Goal: Information Seeking & Learning: Learn about a topic

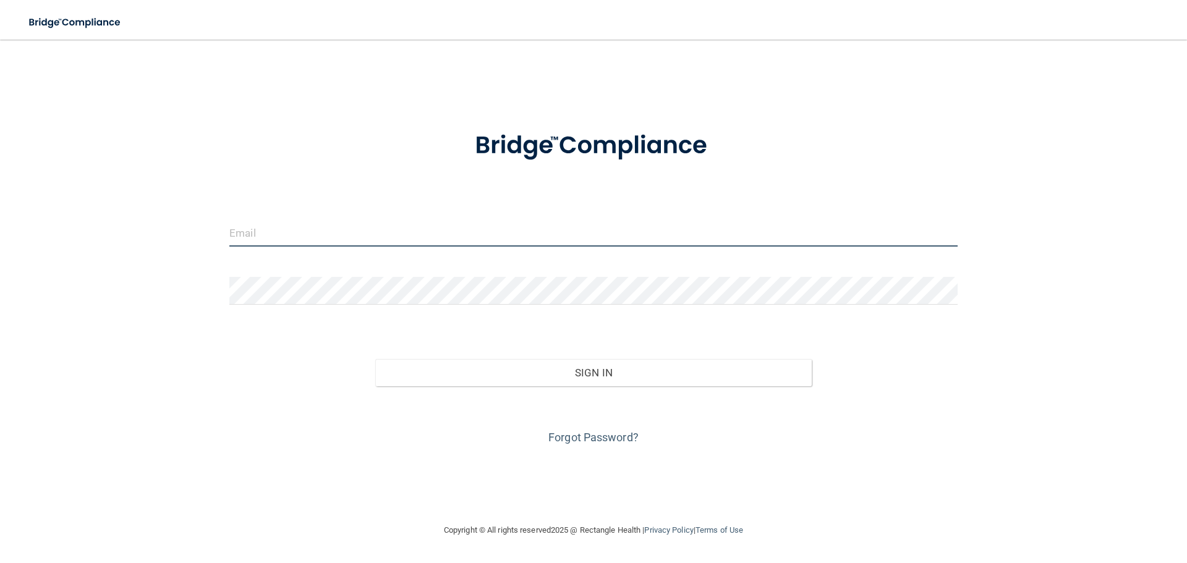
drag, startPoint x: 351, startPoint y: 233, endPoint x: 354, endPoint y: 226, distance: 8.0
click at [351, 232] on input "email" at bounding box center [593, 233] width 728 height 28
type input "[EMAIL_ADDRESS][DOMAIN_NAME]"
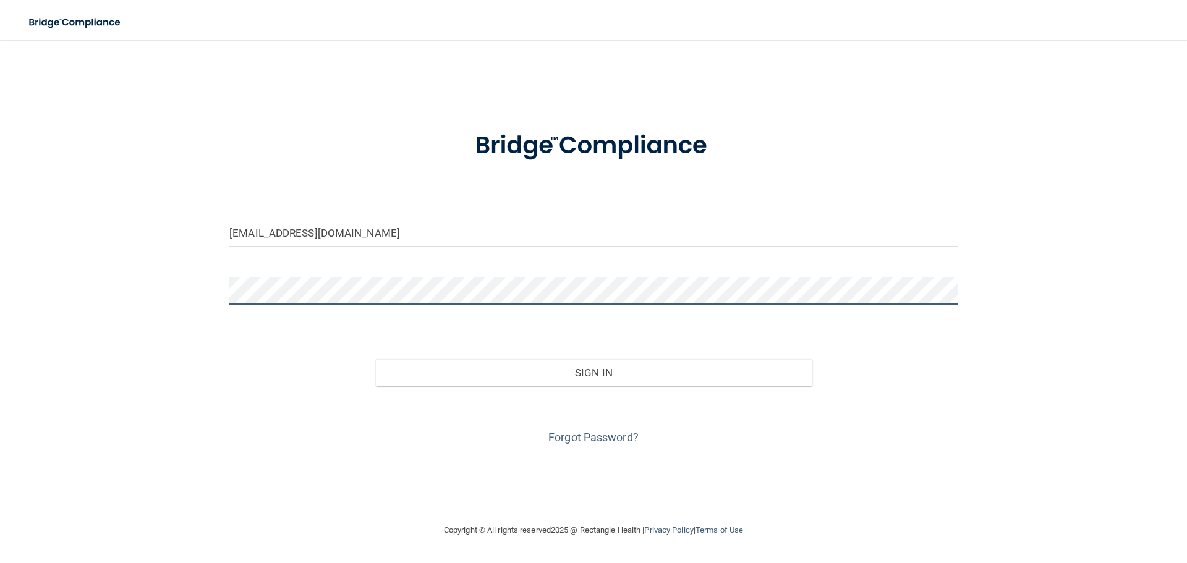
click at [375, 359] on button "Sign In" at bounding box center [593, 372] width 437 height 27
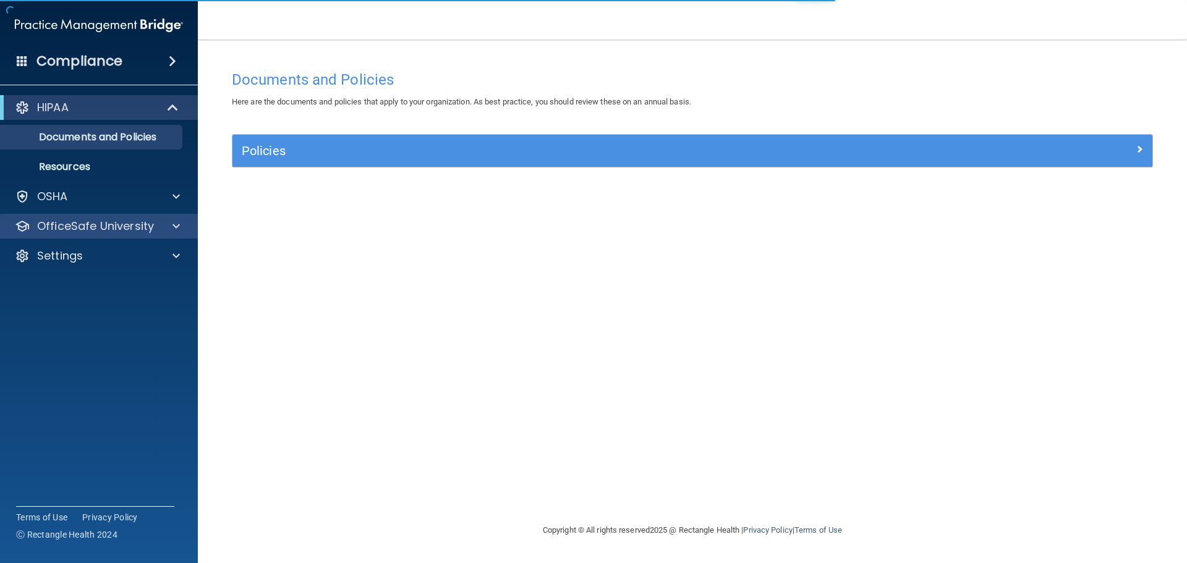
click at [154, 215] on div "OfficeSafe University" at bounding box center [99, 226] width 198 height 25
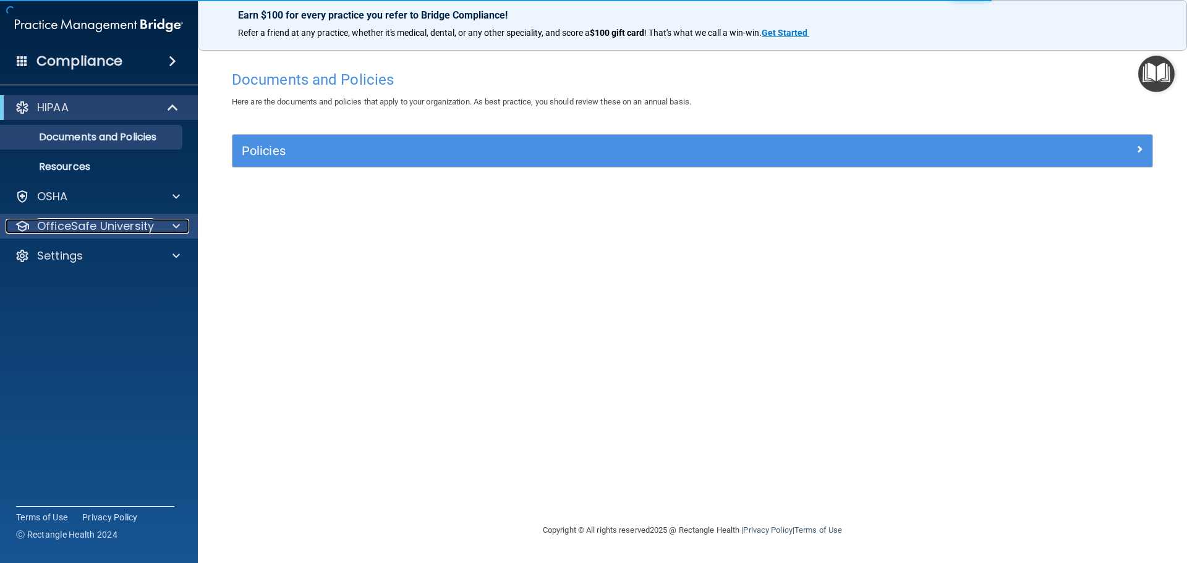
click at [146, 221] on p "OfficeSafe University" at bounding box center [95, 226] width 117 height 15
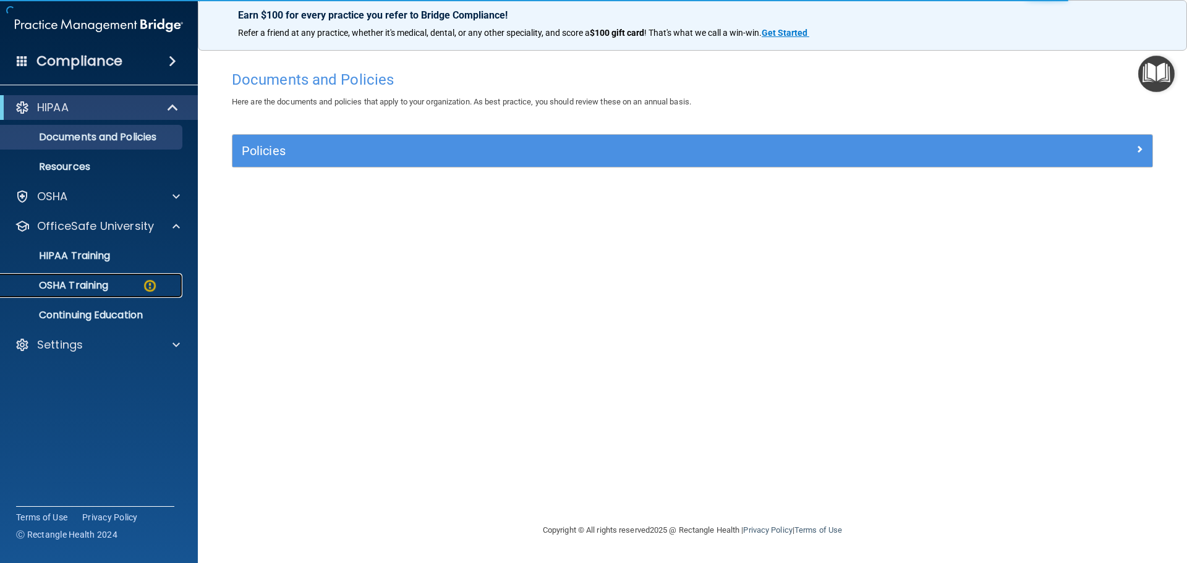
click at [133, 283] on div "OSHA Training" at bounding box center [92, 285] width 169 height 12
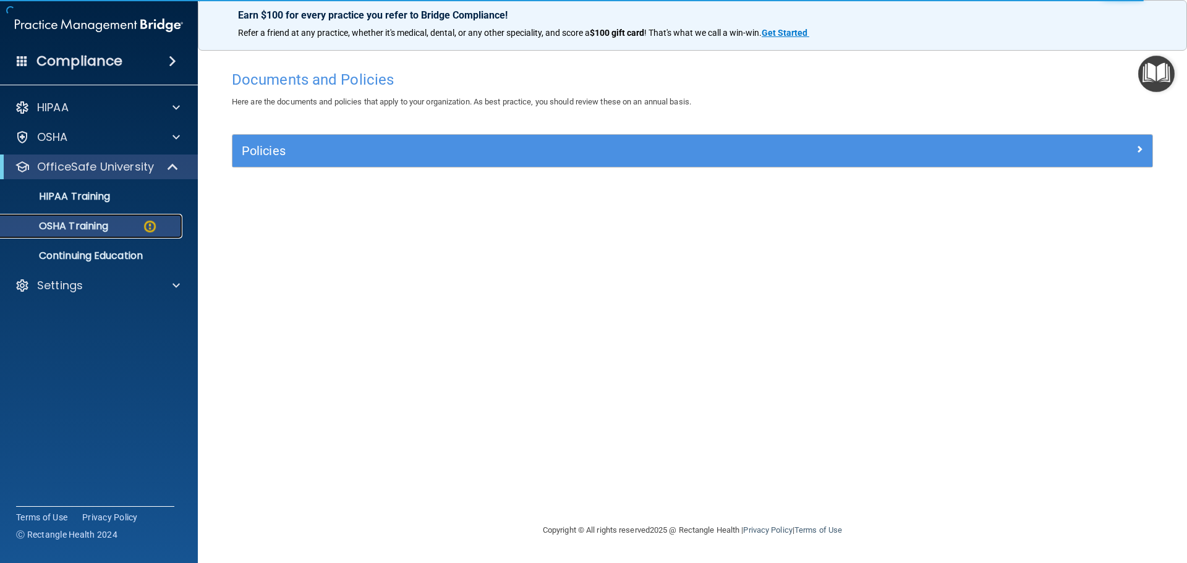
click at [121, 228] on div "OSHA Training" at bounding box center [92, 226] width 169 height 12
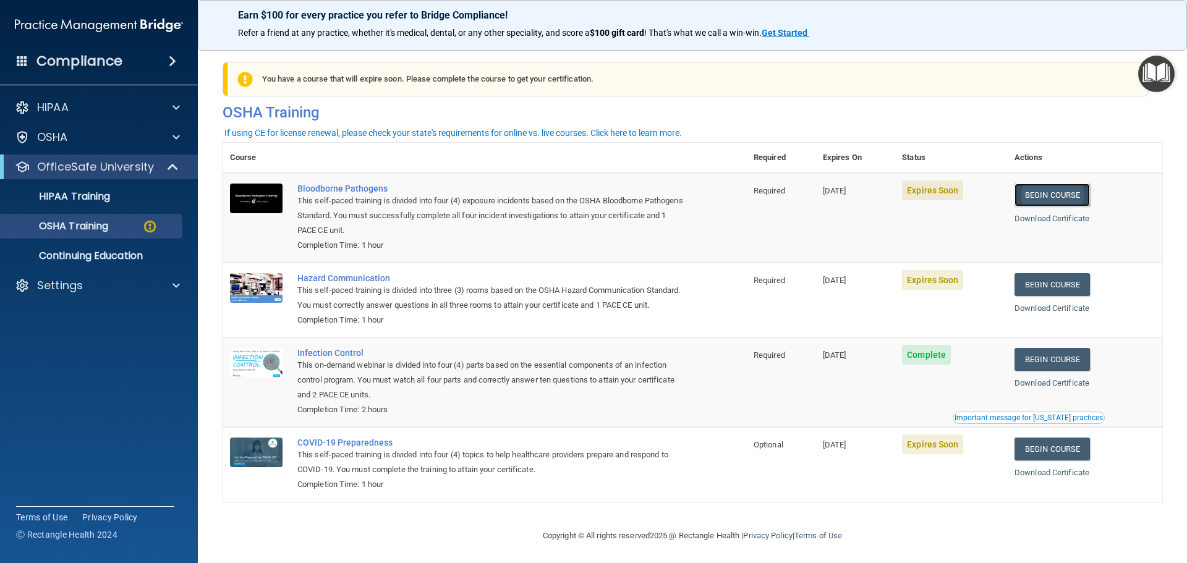
click at [1040, 197] on link "Begin Course" at bounding box center [1051, 195] width 75 height 23
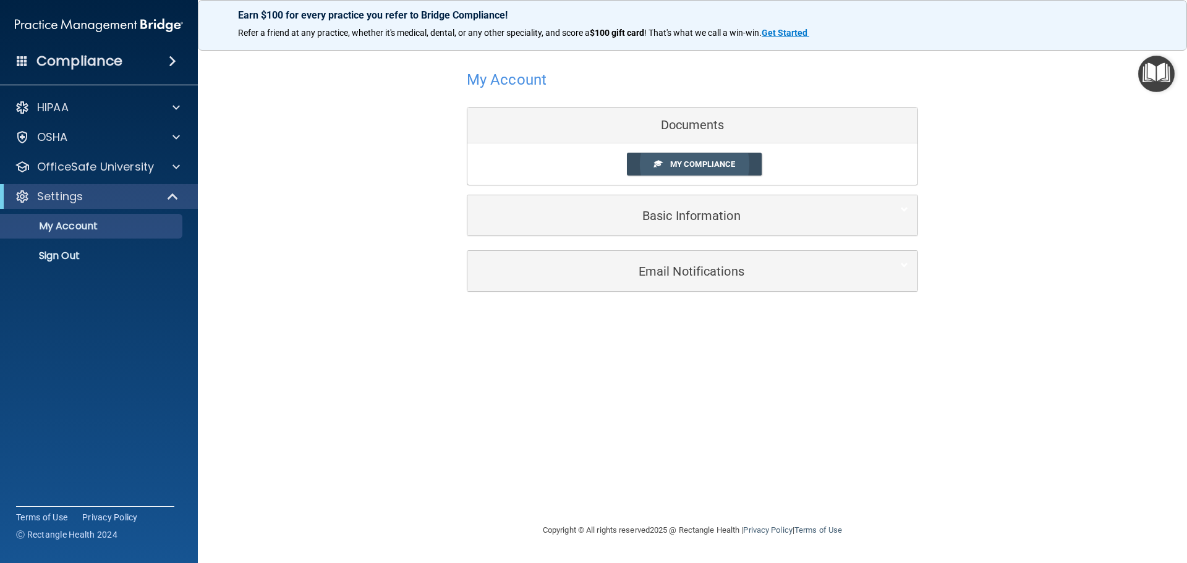
click at [689, 168] on span "My Compliance" at bounding box center [702, 163] width 65 height 9
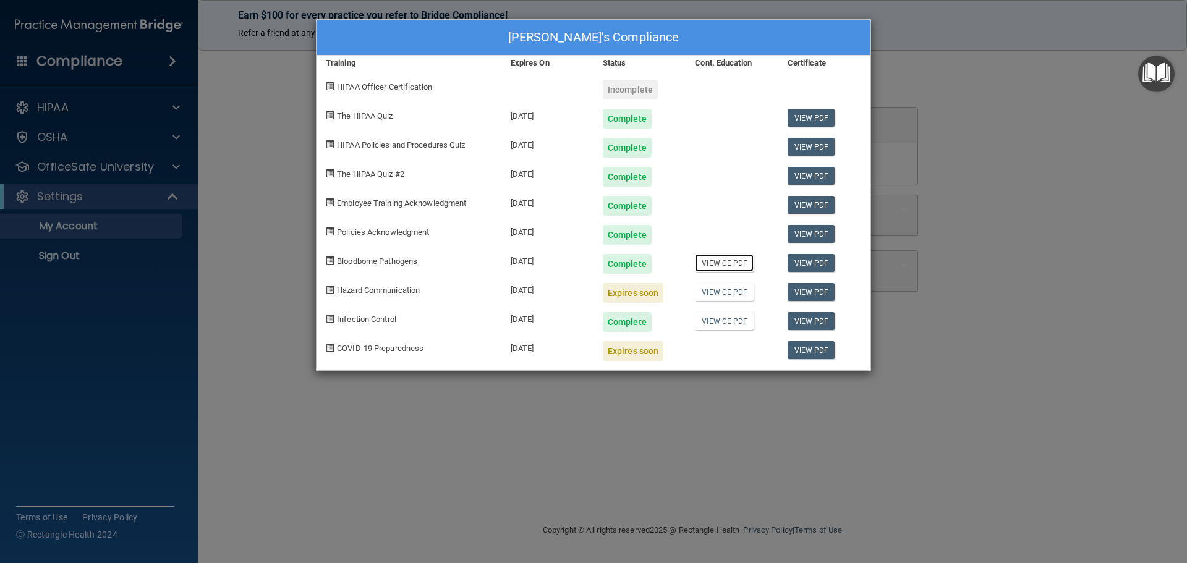
click at [731, 261] on link "View CE PDF" at bounding box center [724, 263] width 59 height 18
click at [1001, 90] on div "Beverly Angeles's Compliance Training Expires On Status Cont. Education Certifi…" at bounding box center [593, 281] width 1187 height 563
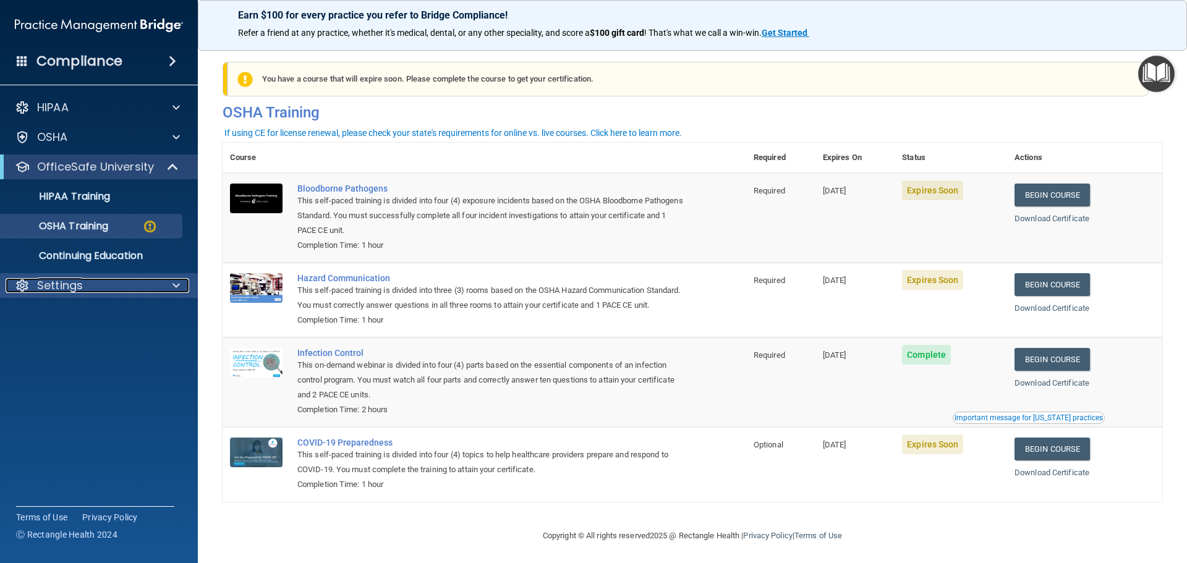
click at [132, 283] on div "Settings" at bounding box center [82, 285] width 153 height 15
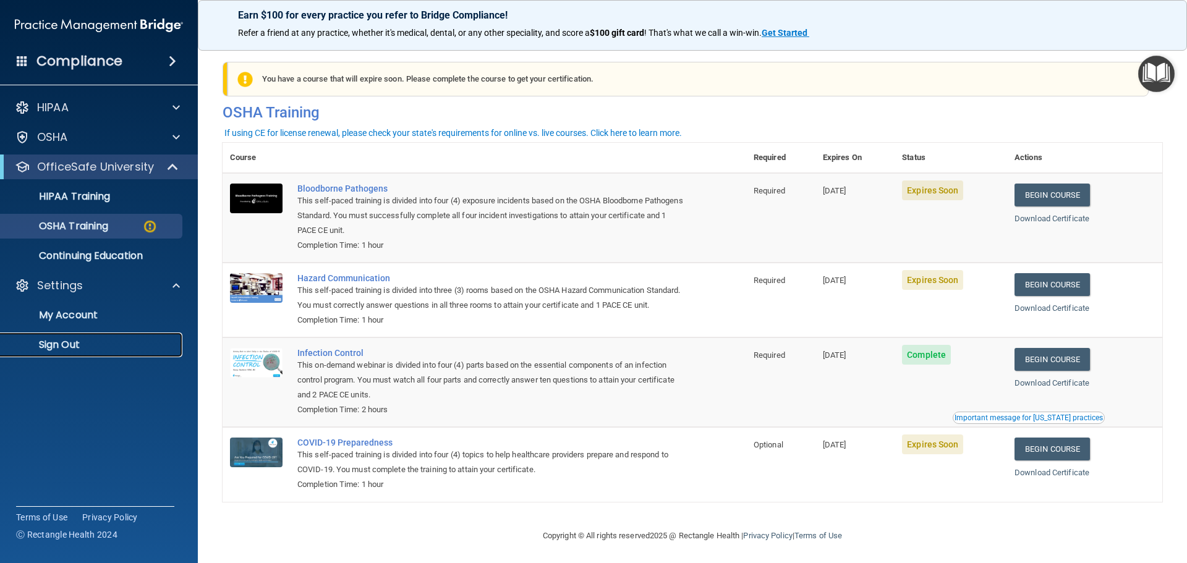
click at [83, 345] on p "Sign Out" at bounding box center [92, 345] width 169 height 12
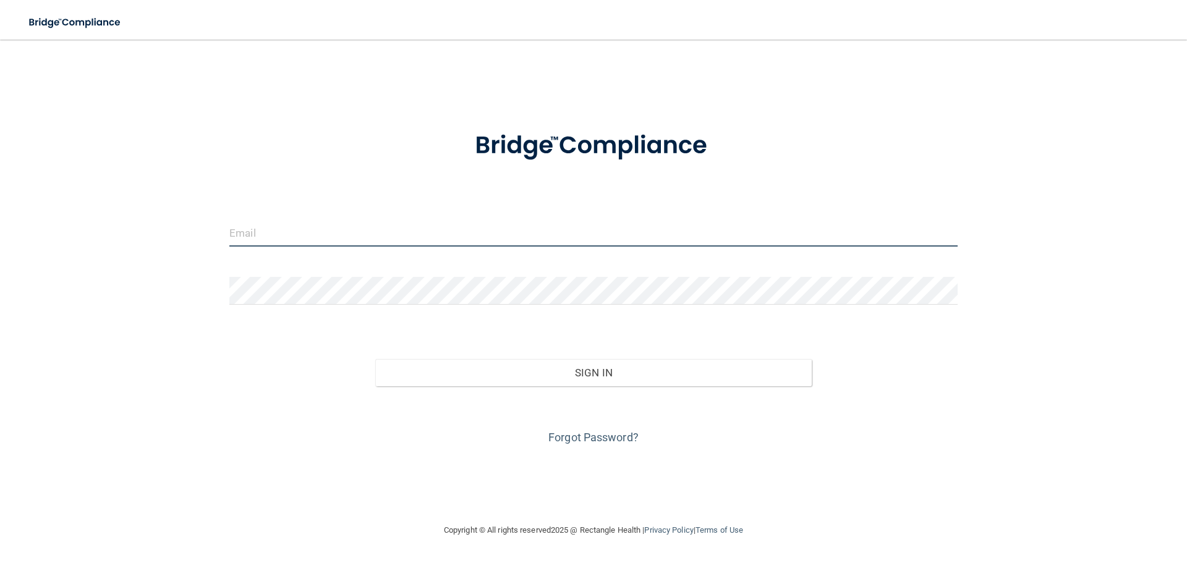
click at [336, 234] on input "email" at bounding box center [593, 233] width 728 height 28
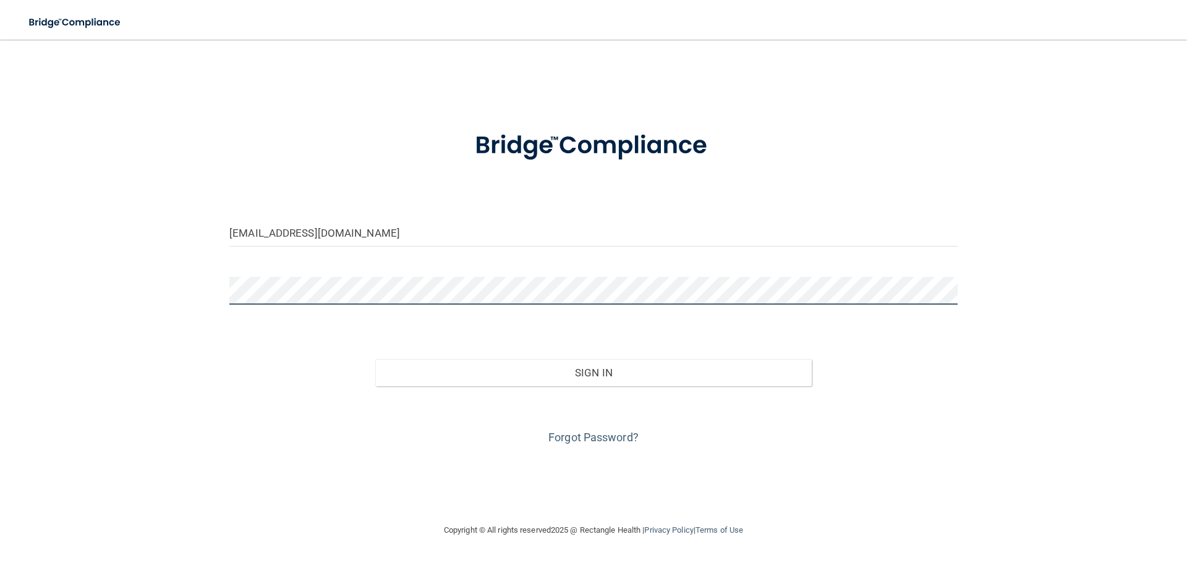
click at [375, 359] on button "Sign In" at bounding box center [593, 372] width 437 height 27
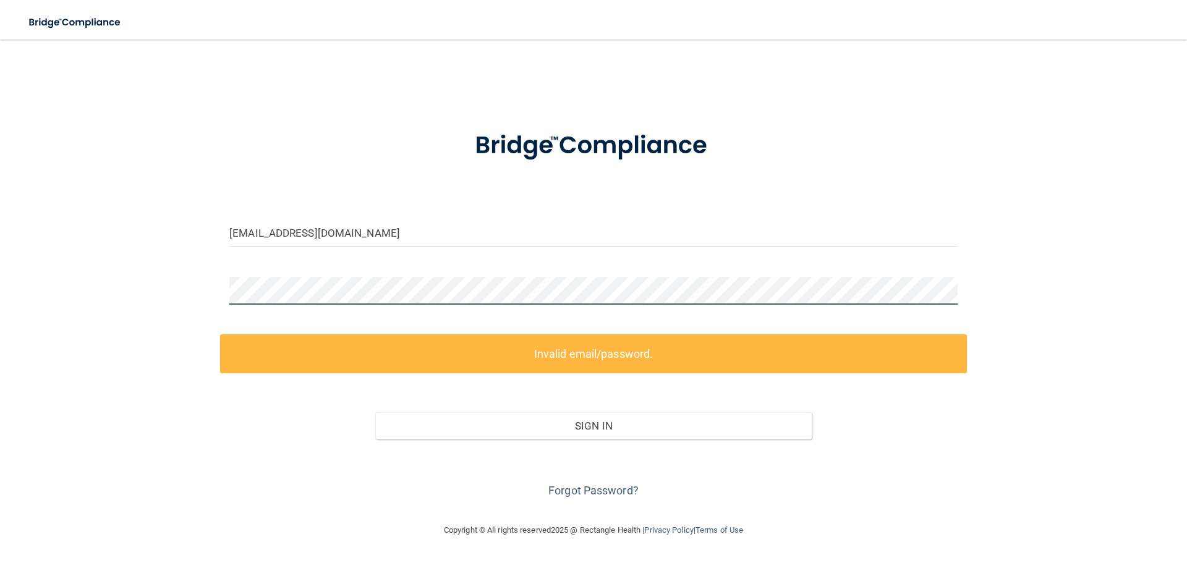
click at [204, 290] on div "[EMAIL_ADDRESS][DOMAIN_NAME] Invalid email/password. You don't have permission …" at bounding box center [593, 281] width 1137 height 459
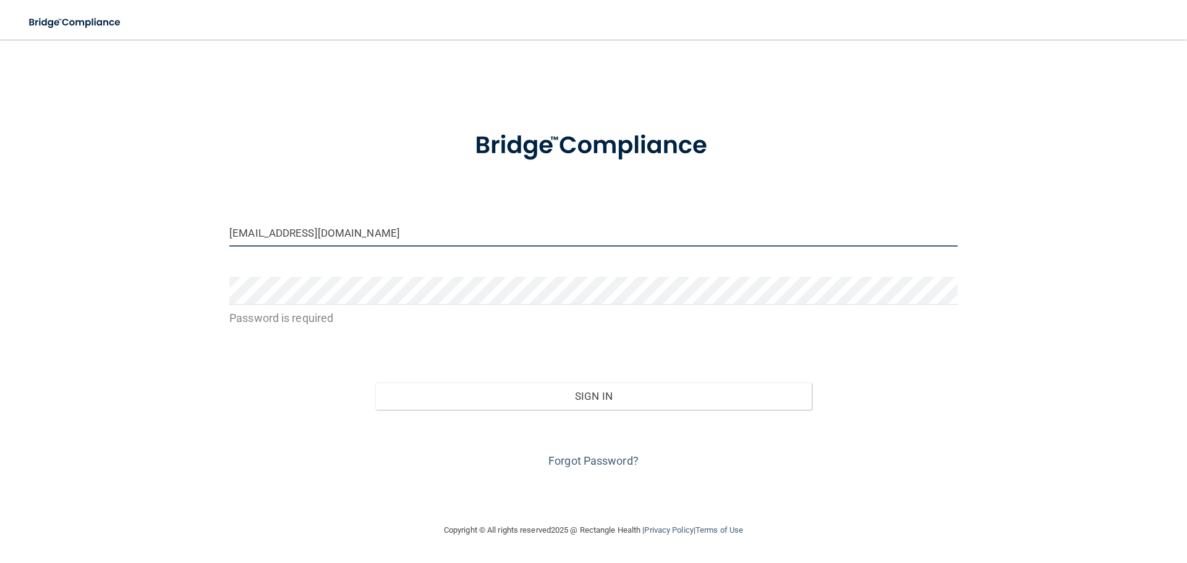
click at [354, 237] on input "[EMAIL_ADDRESS][DOMAIN_NAME]" at bounding box center [593, 233] width 728 height 28
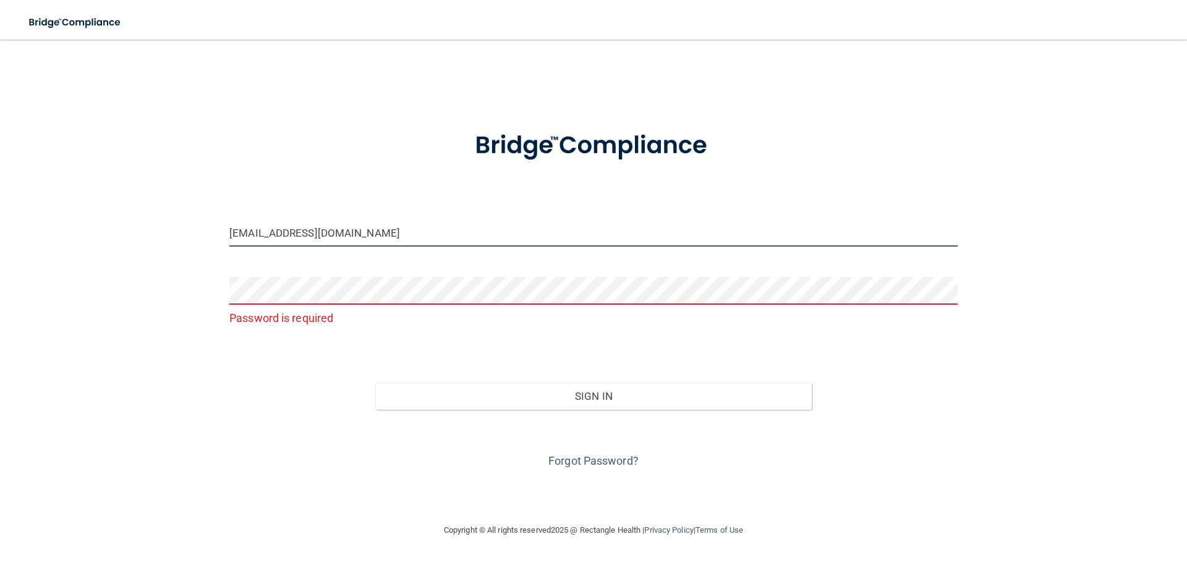
type input "[EMAIL_ADDRESS][DOMAIN_NAME]"
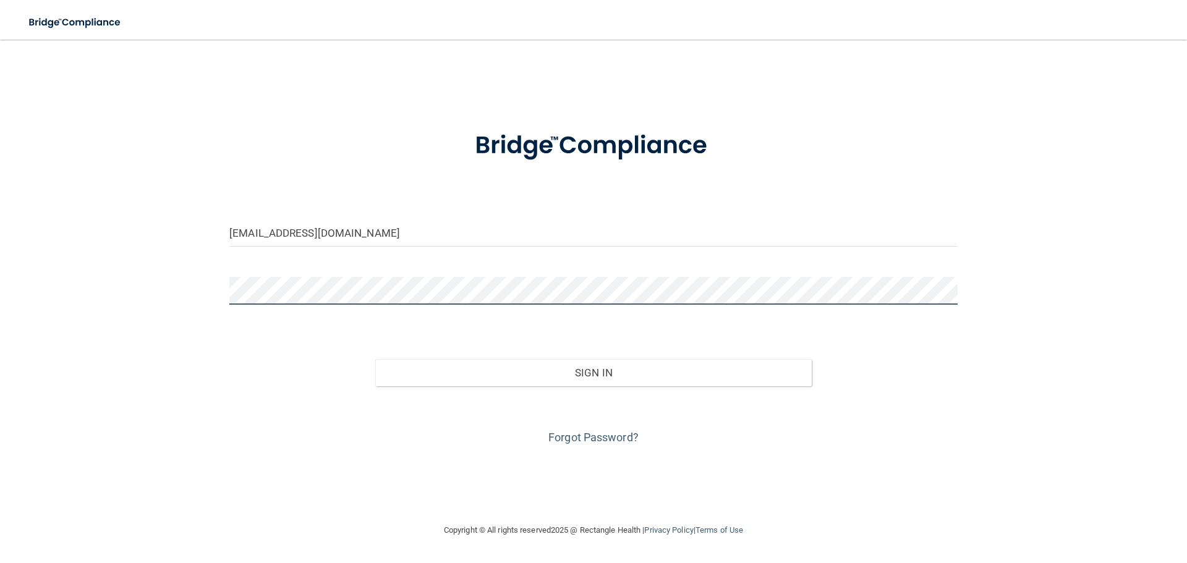
click at [375, 359] on button "Sign In" at bounding box center [593, 372] width 437 height 27
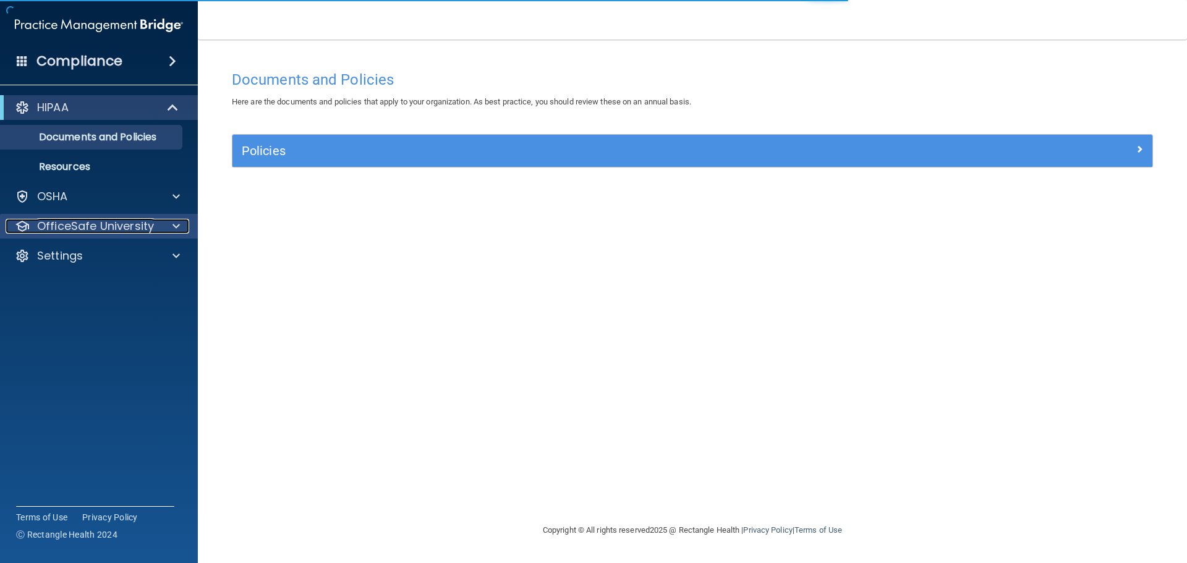
click at [121, 232] on p "OfficeSafe University" at bounding box center [95, 226] width 117 height 15
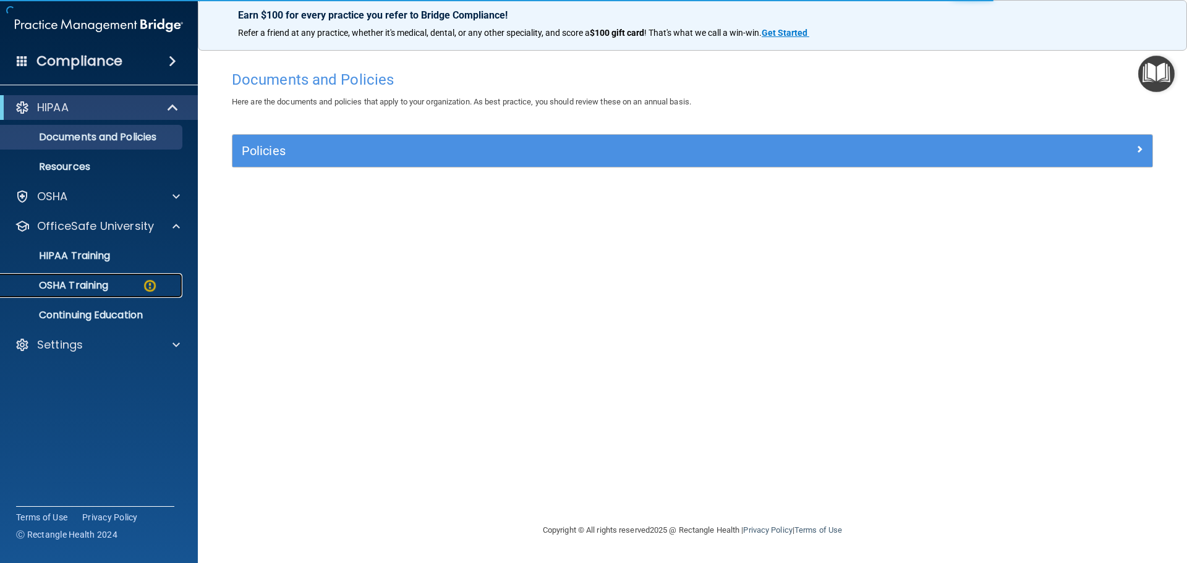
click at [151, 285] on img at bounding box center [149, 285] width 15 height 15
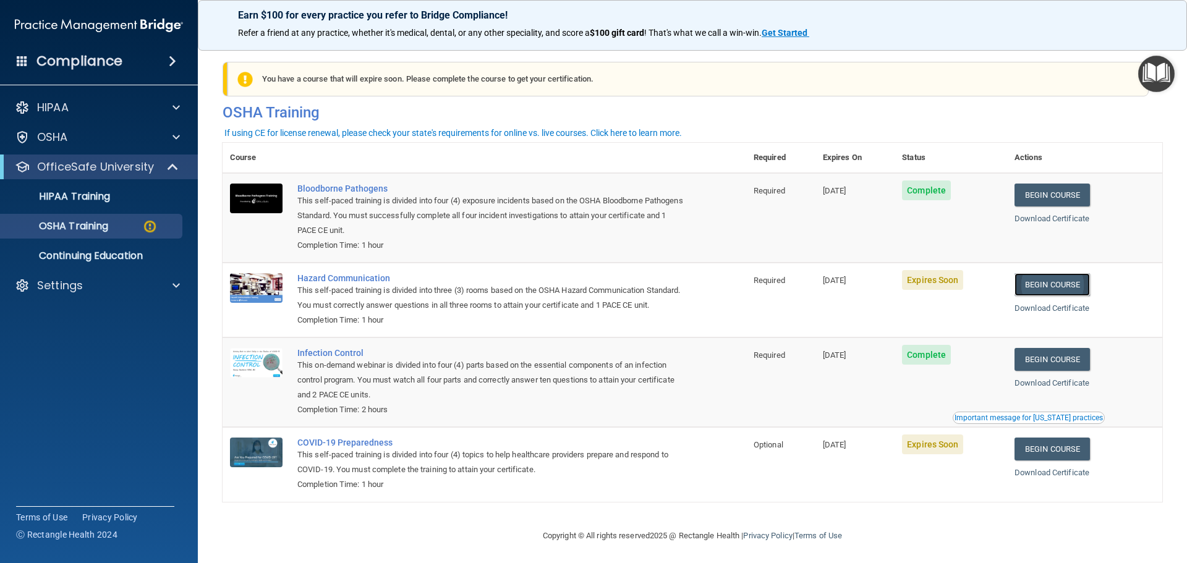
click at [1039, 286] on link "Begin Course" at bounding box center [1051, 284] width 75 height 23
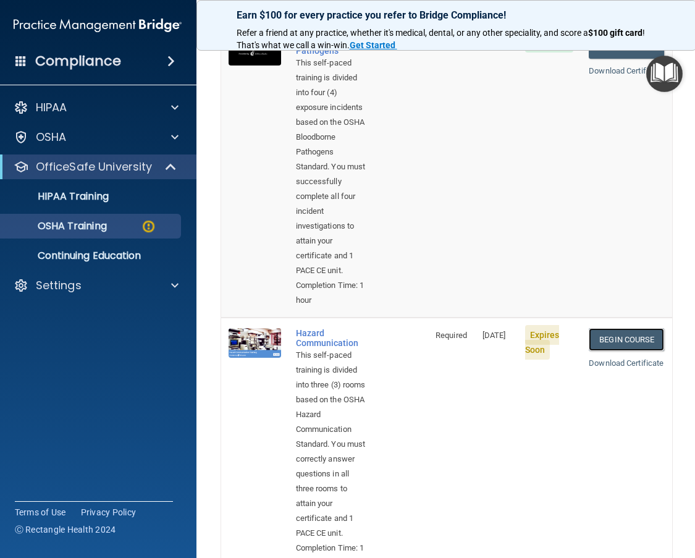
scroll to position [247, 0]
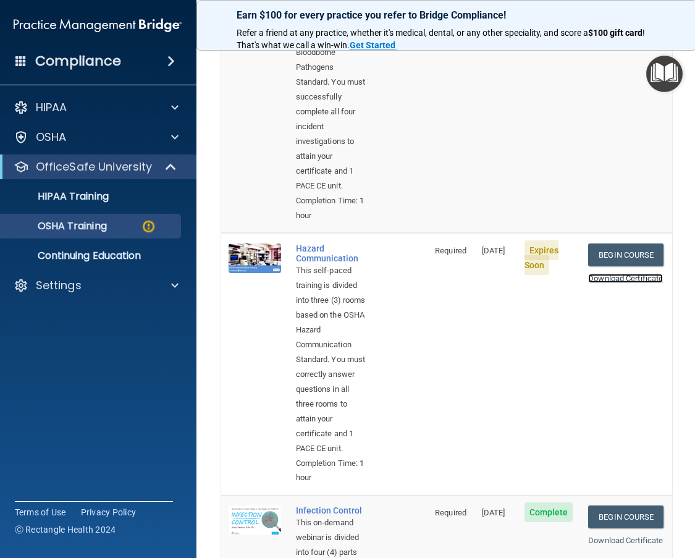
click at [597, 283] on link "Download Certificate" at bounding box center [626, 278] width 75 height 9
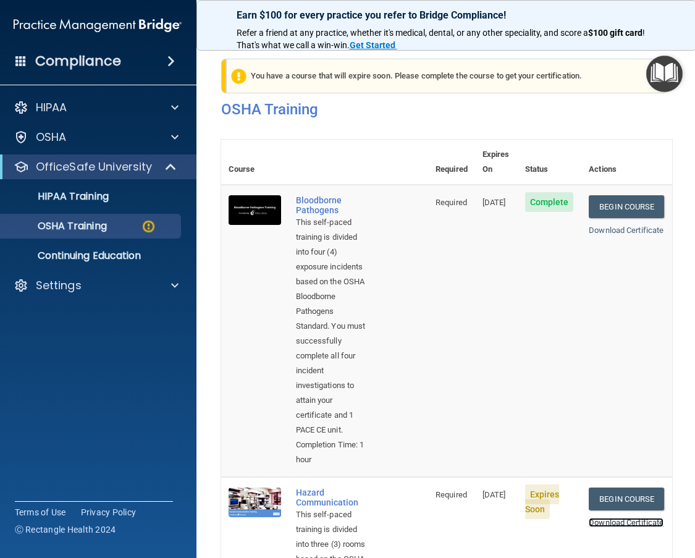
scroll to position [0, 0]
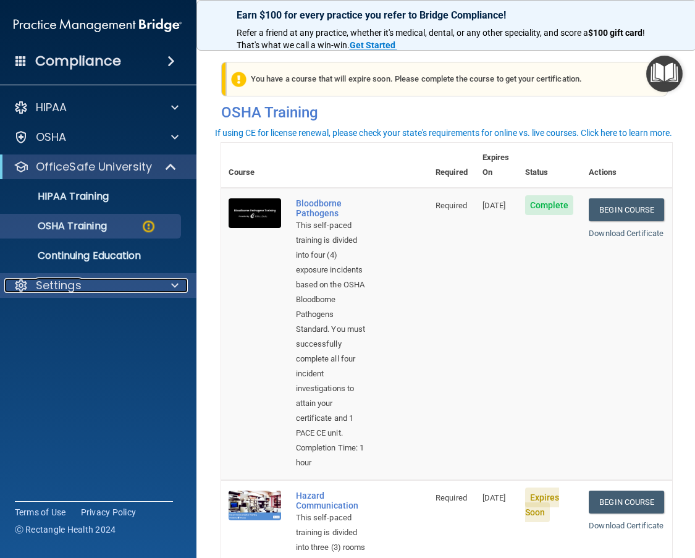
click at [55, 289] on p "Settings" at bounding box center [59, 285] width 46 height 15
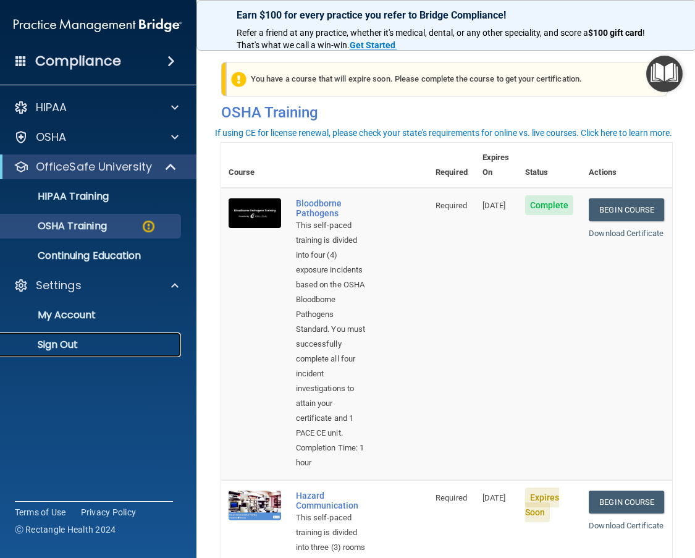
click at [84, 347] on p "Sign Out" at bounding box center [91, 345] width 169 height 12
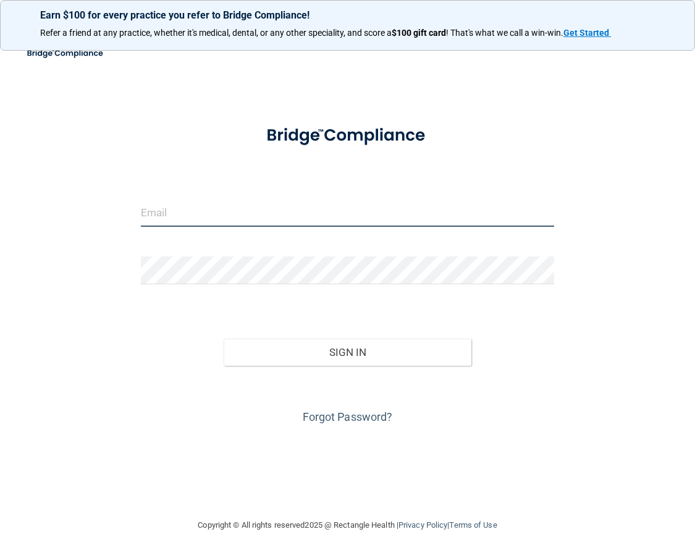
click at [179, 210] on input "email" at bounding box center [348, 213] width 414 height 28
type input "[EMAIL_ADDRESS][DOMAIN_NAME]"
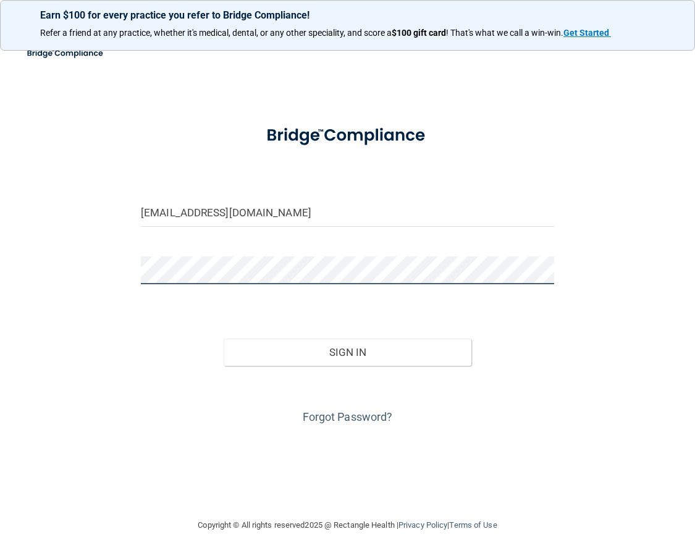
click at [224, 339] on button "Sign In" at bounding box center [348, 352] width 248 height 27
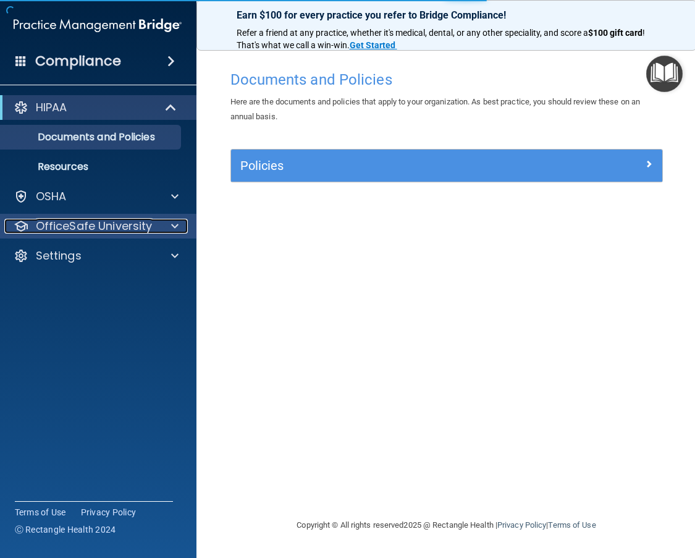
click at [118, 227] on p "OfficeSafe University" at bounding box center [94, 226] width 117 height 15
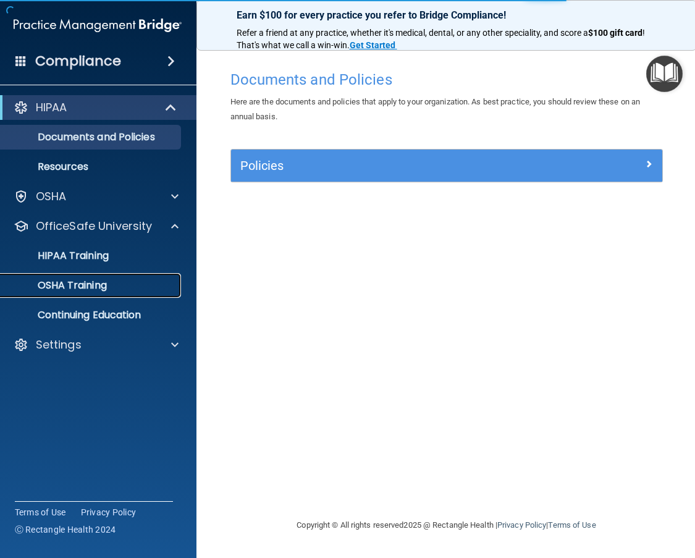
click at [109, 279] on div "OSHA Training" at bounding box center [91, 285] width 169 height 12
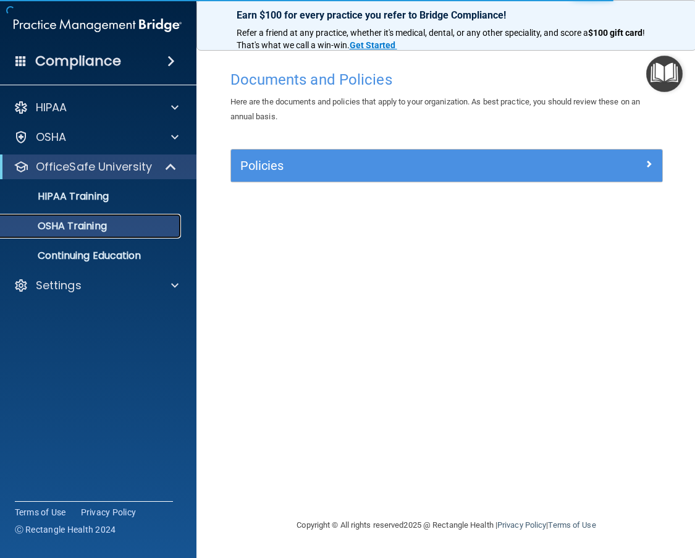
click at [133, 226] on div "OSHA Training" at bounding box center [91, 226] width 169 height 12
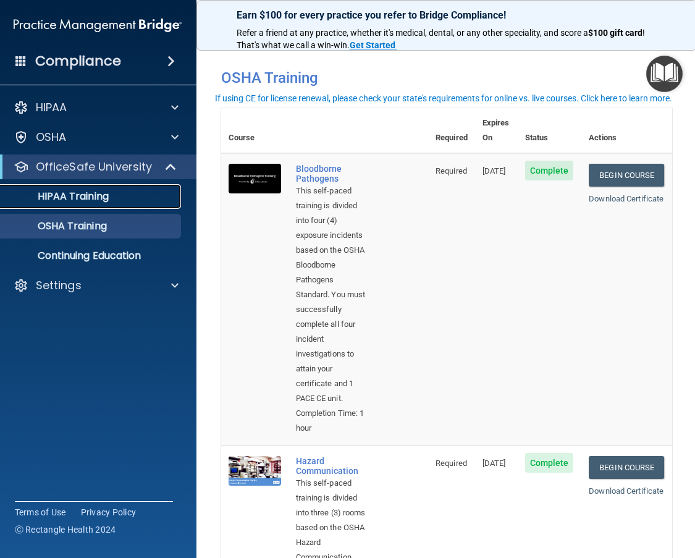
click at [70, 193] on p "HIPAA Training" at bounding box center [58, 196] width 102 height 12
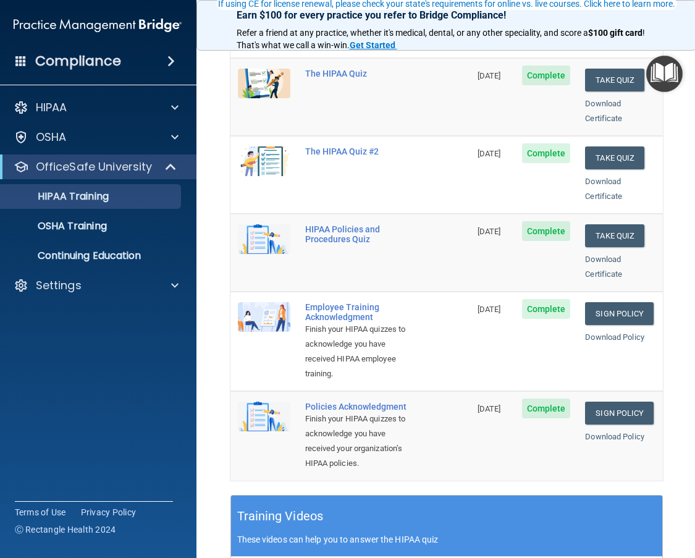
scroll to position [185, 0]
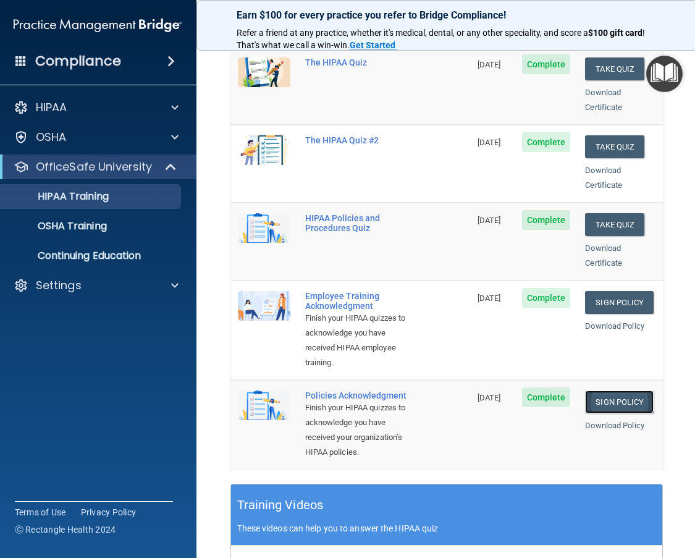
click at [607, 391] on link "Sign Policy" at bounding box center [619, 402] width 69 height 23
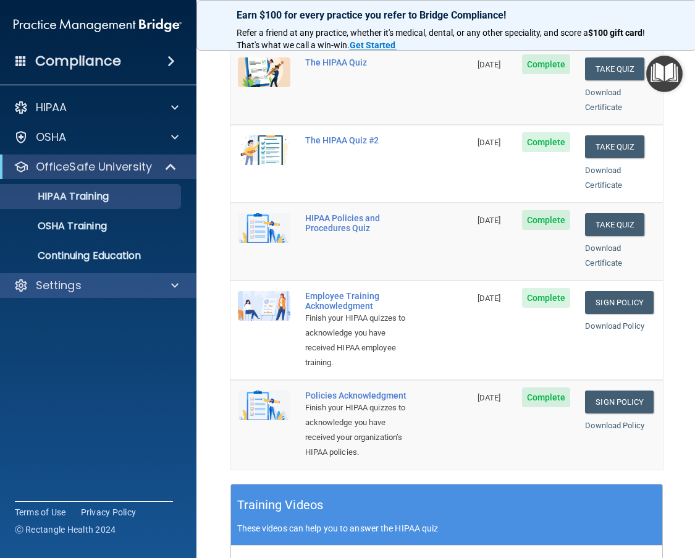
click at [85, 293] on div "Settings" at bounding box center [98, 285] width 198 height 25
click at [94, 290] on div "Settings" at bounding box center [80, 285] width 153 height 15
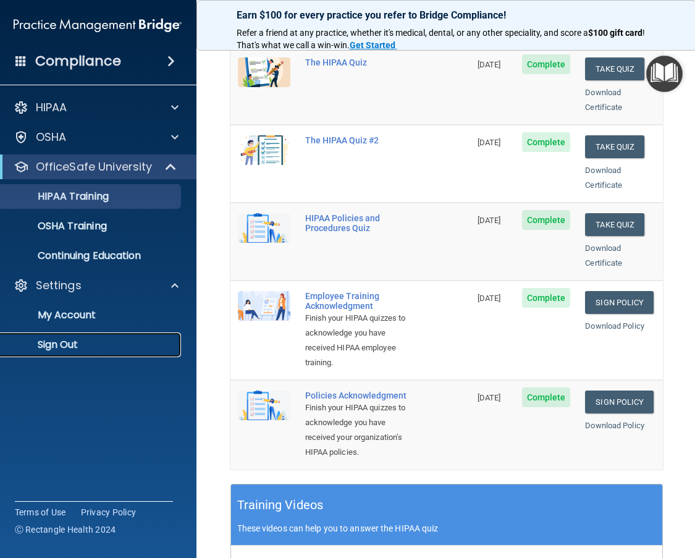
click at [82, 342] on p "Sign Out" at bounding box center [91, 345] width 169 height 12
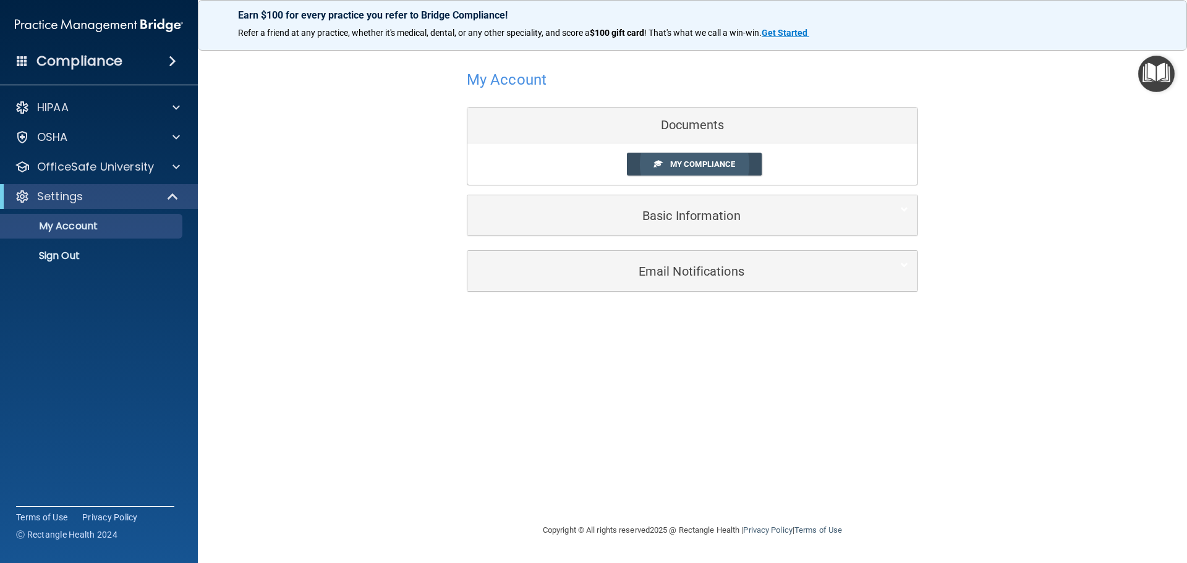
click at [687, 168] on span "My Compliance" at bounding box center [702, 163] width 65 height 9
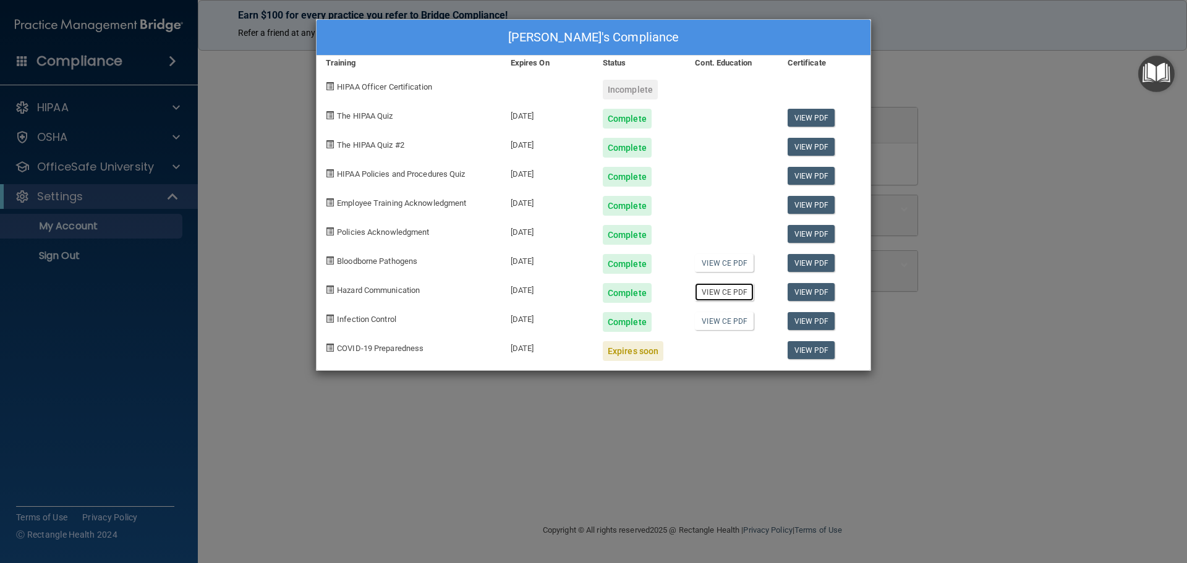
click at [728, 294] on link "View CE PDF" at bounding box center [724, 292] width 59 height 18
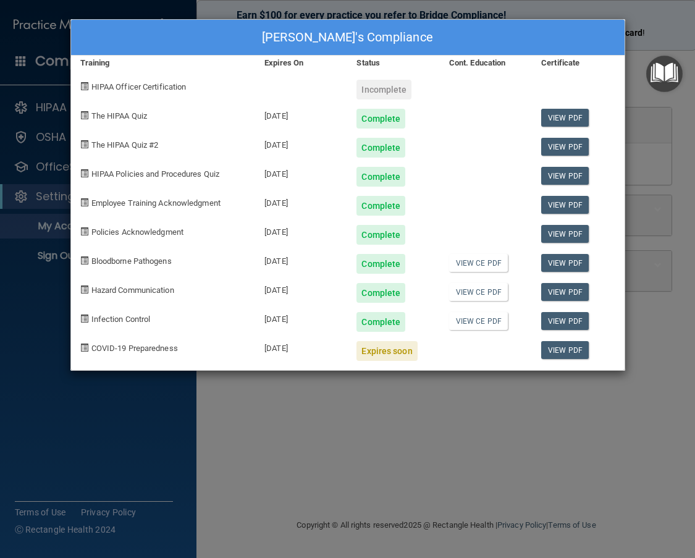
click at [492, 430] on div "Beverly Angeles's Compliance Training Expires On Status Cont. Education Certifi…" at bounding box center [347, 279] width 695 height 558
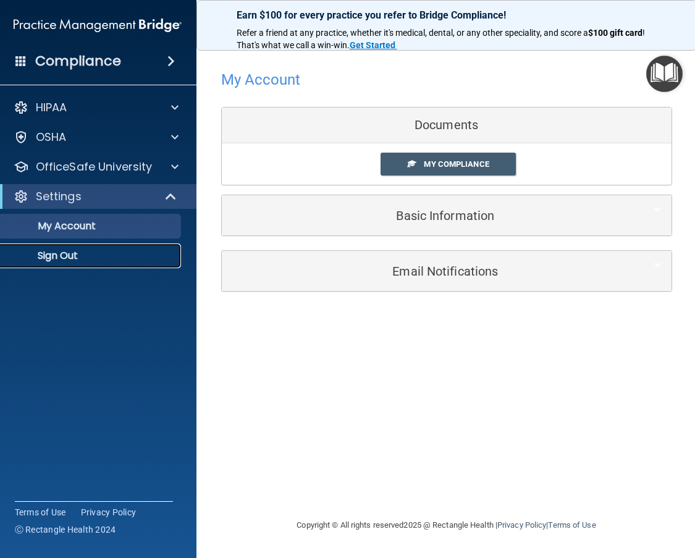
click at [79, 257] on p "Sign Out" at bounding box center [91, 256] width 169 height 12
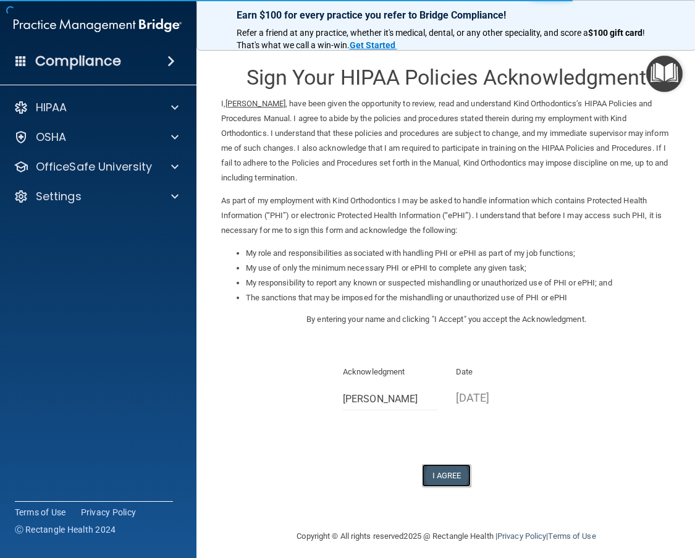
click at [442, 475] on button "I Agree" at bounding box center [446, 475] width 49 height 23
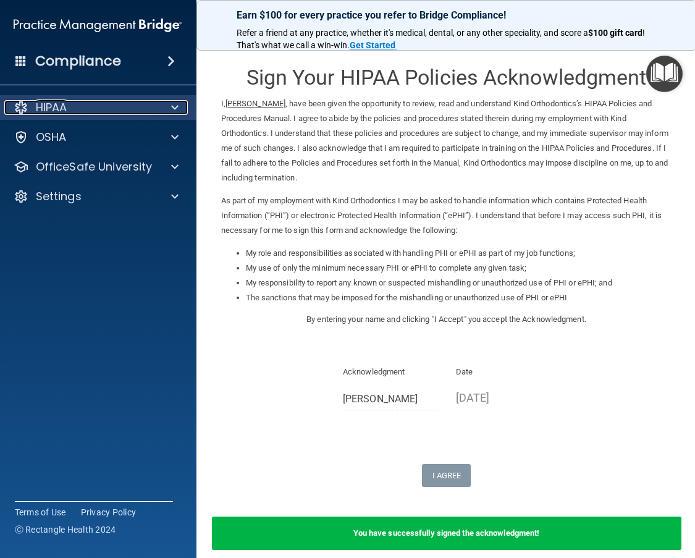
click at [93, 104] on div "HIPAA" at bounding box center [80, 107] width 153 height 15
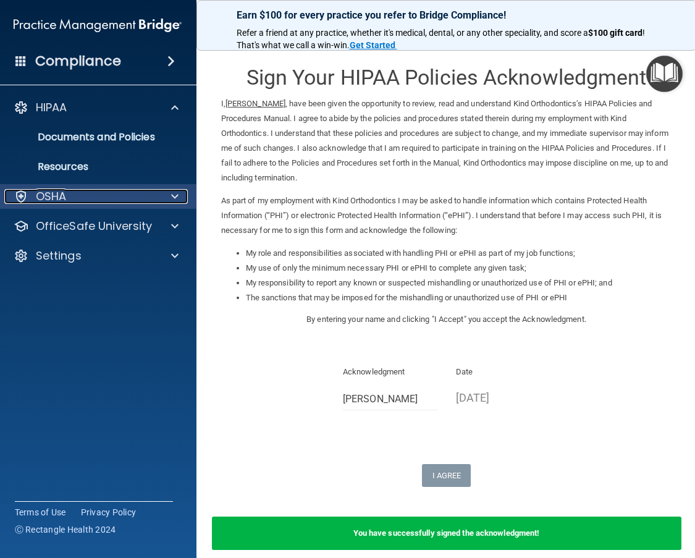
click at [87, 196] on div "OSHA" at bounding box center [80, 196] width 153 height 15
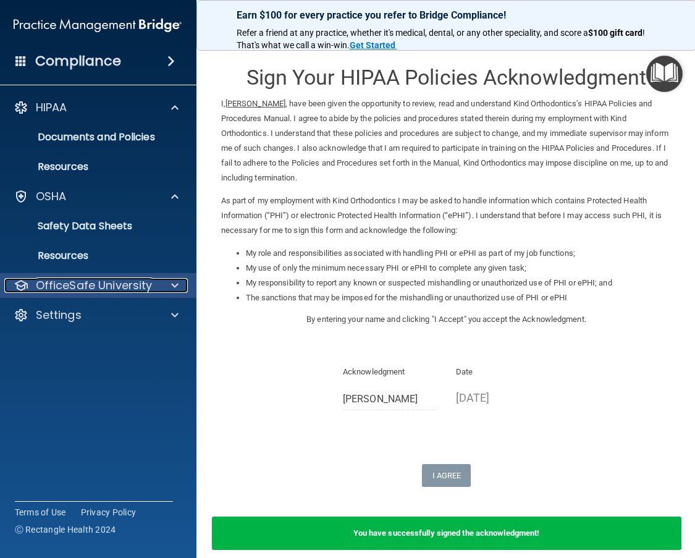
click at [83, 283] on p "OfficeSafe University" at bounding box center [94, 285] width 117 height 15
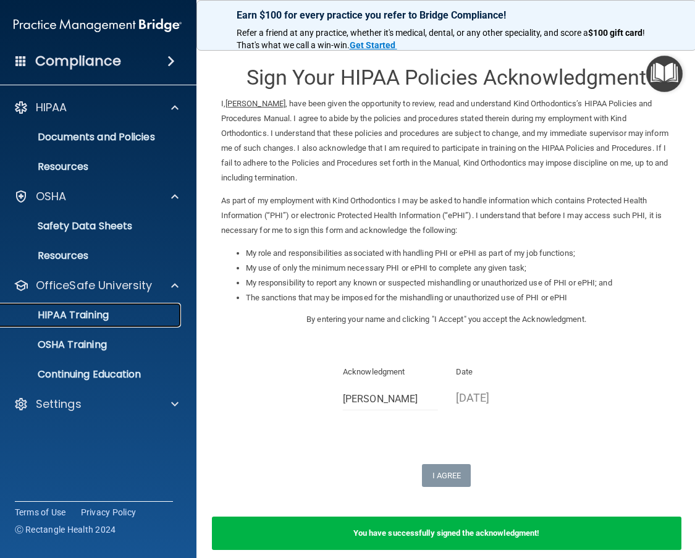
click at [85, 311] on p "HIPAA Training" at bounding box center [58, 315] width 102 height 12
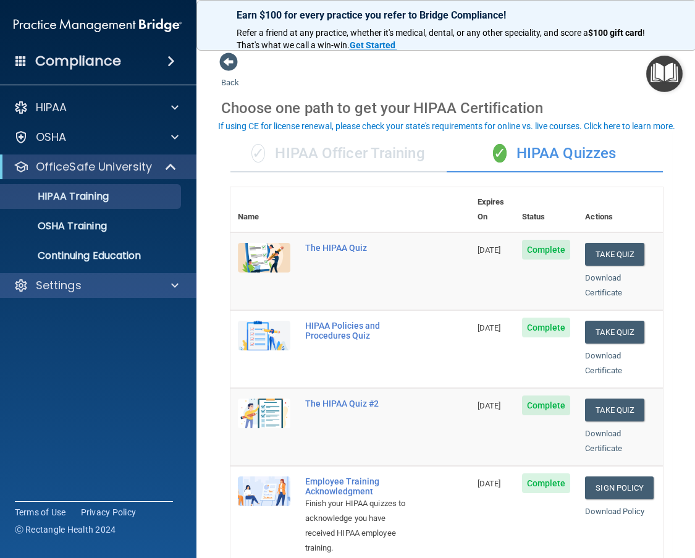
click at [59, 276] on div "Settings" at bounding box center [98, 285] width 198 height 25
click at [164, 288] on div at bounding box center [172, 285] width 31 height 15
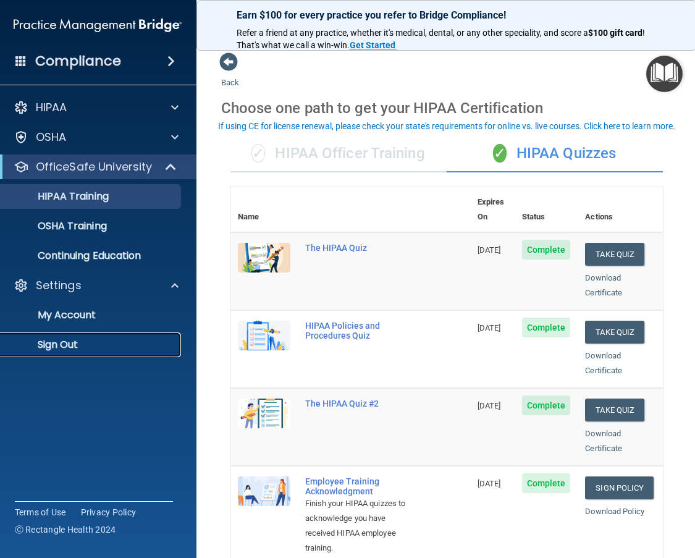
click at [91, 336] on link "Sign Out" at bounding box center [83, 345] width 195 height 25
